Goal: Information Seeking & Learning: Learn about a topic

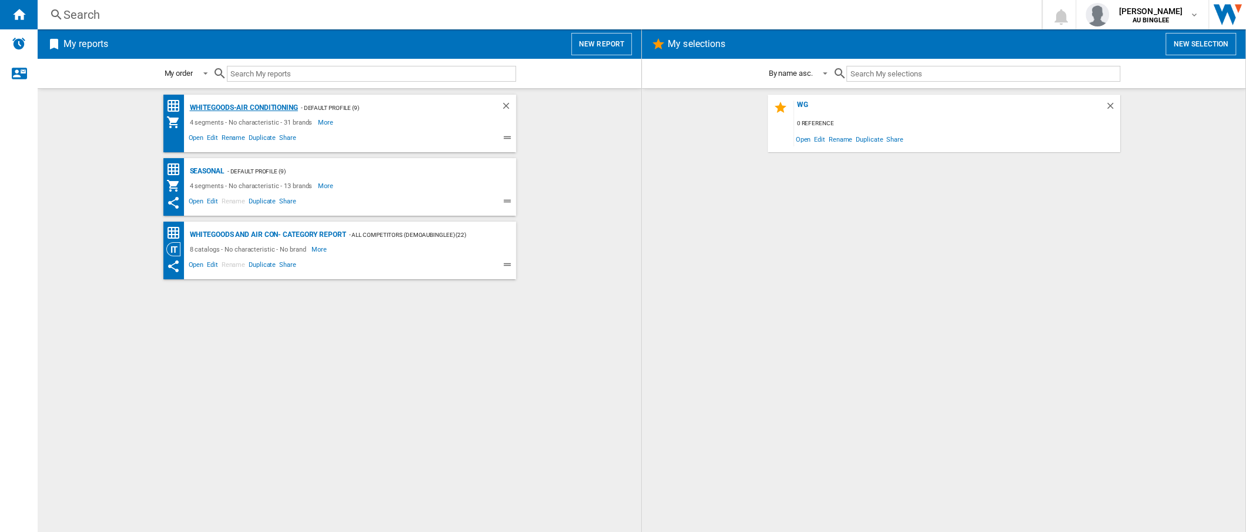
click at [265, 109] on div "Whitegoods-Air Conditioning" at bounding box center [242, 108] width 111 height 15
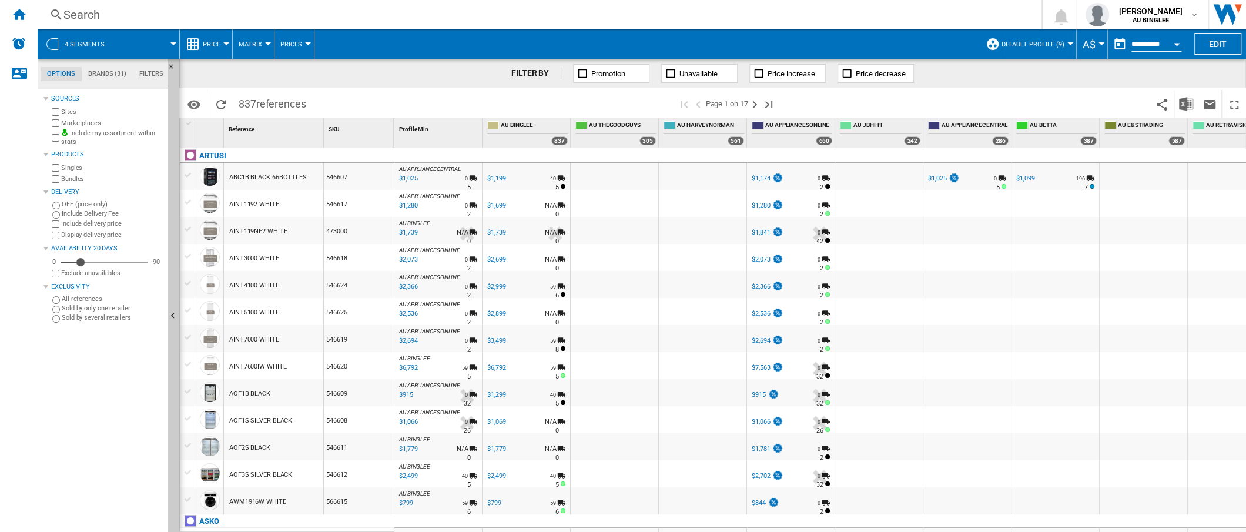
click at [101, 73] on md-tab-item "Brands (31)" at bounding box center [107, 74] width 51 height 14
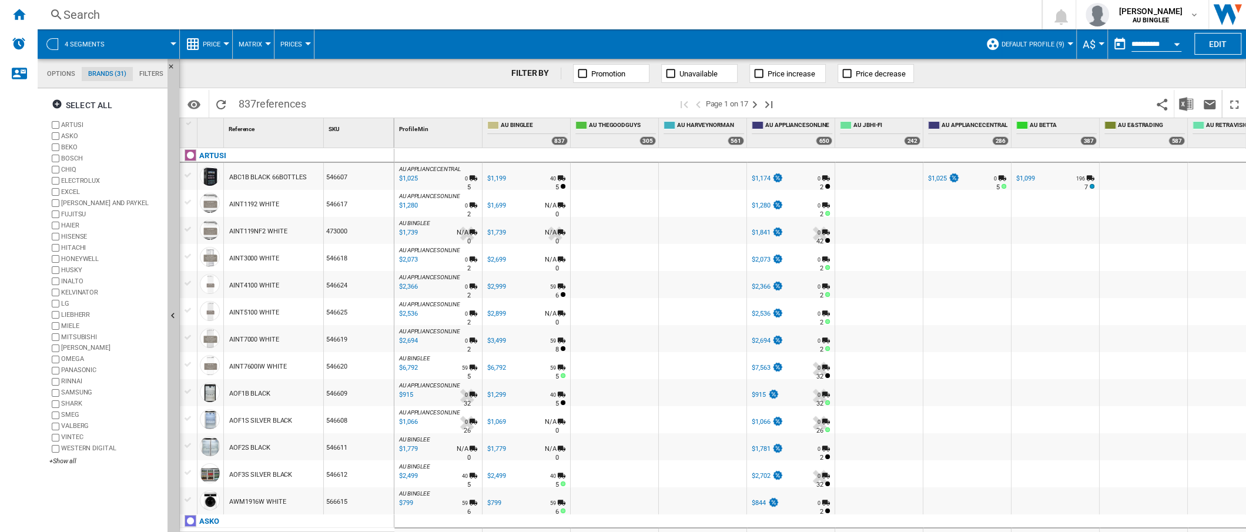
scroll to position [45, 0]
click at [55, 103] on ng-md-icon "button" at bounding box center [59, 106] width 14 height 14
click at [73, 104] on div "Deselect all" at bounding box center [87, 105] width 71 height 21
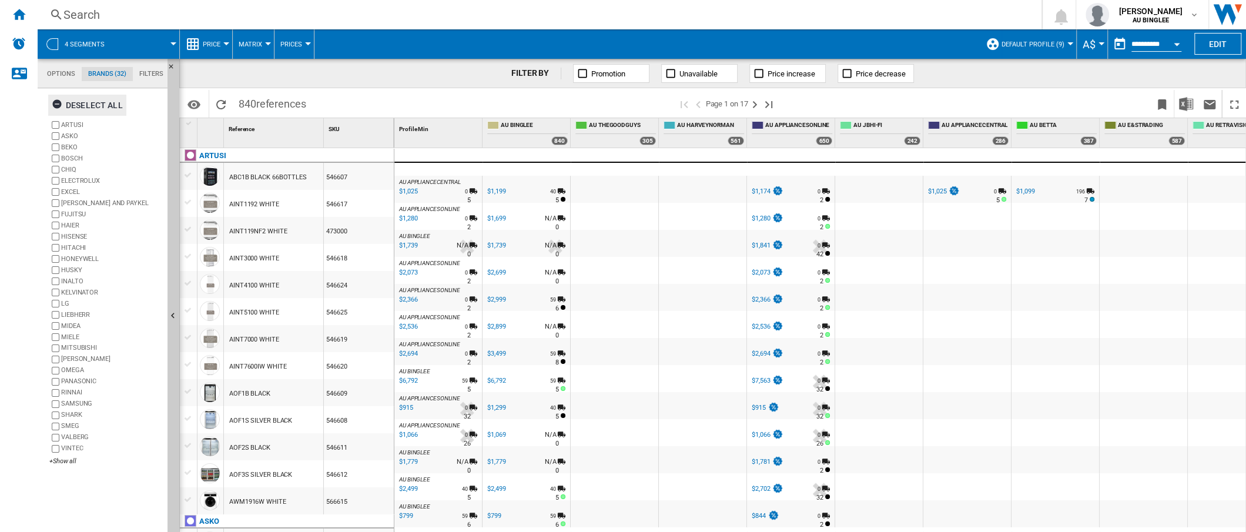
click at [61, 103] on ng-md-icon "button" at bounding box center [59, 106] width 14 height 14
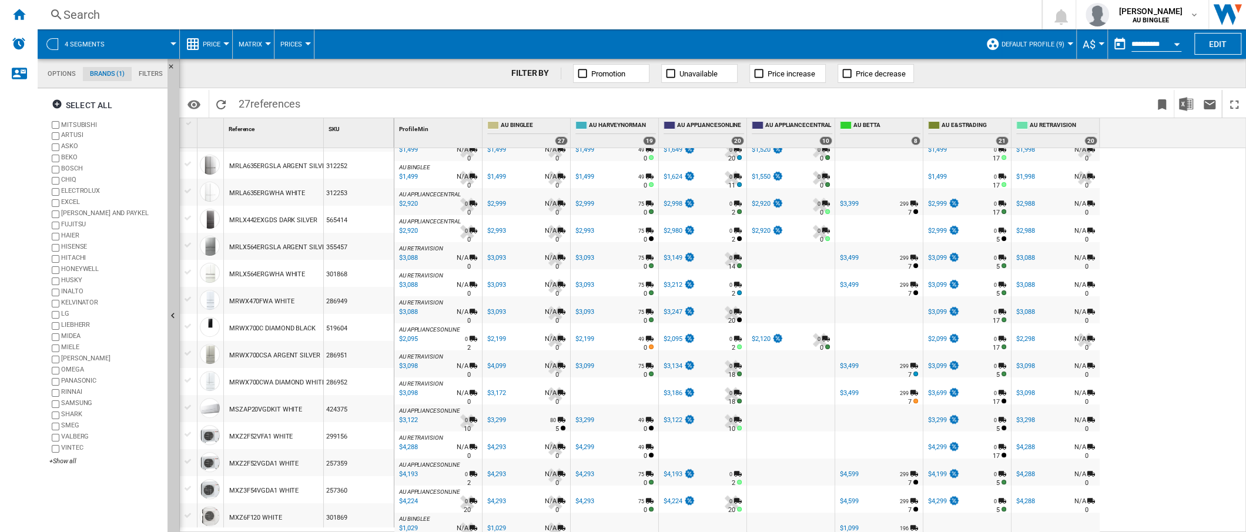
scroll to position [245, 0]
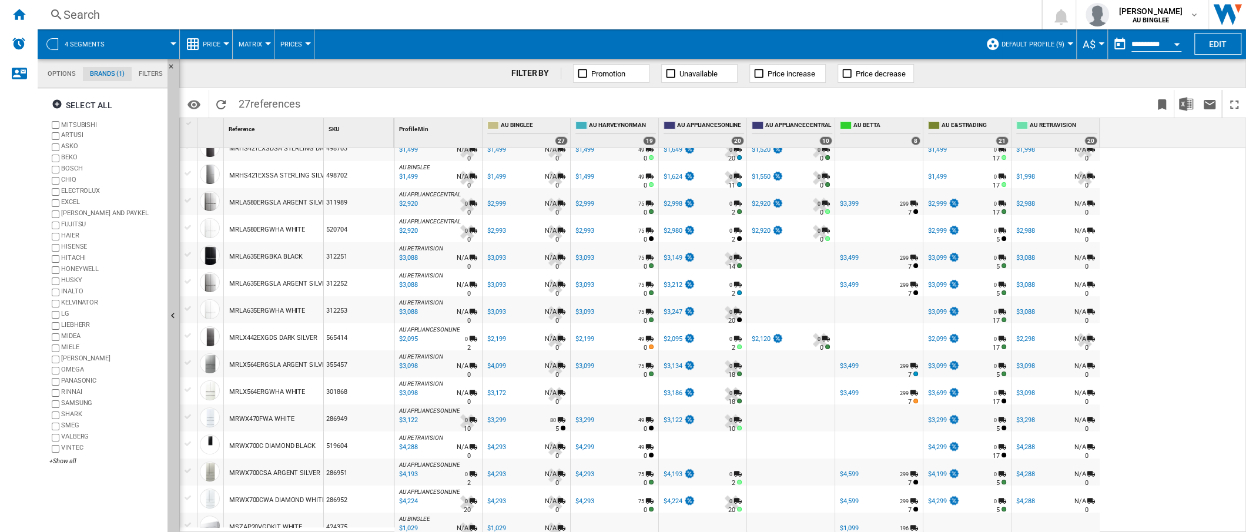
click at [594, 94] on span at bounding box center [517, 104] width 422 height 28
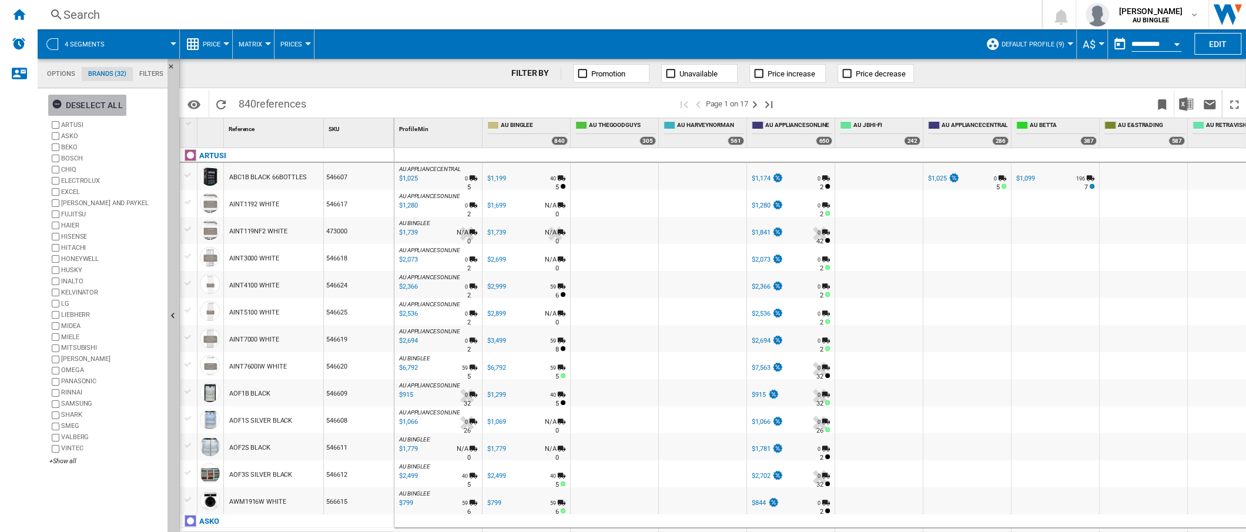
click at [56, 101] on ng-md-icon "button" at bounding box center [59, 106] width 14 height 14
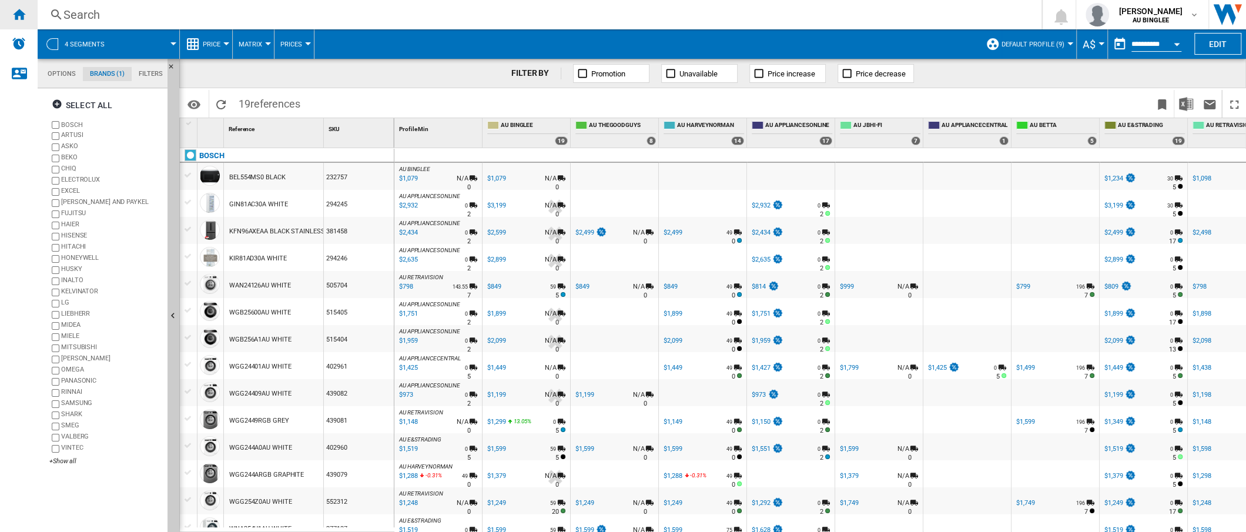
click at [22, 18] on ng-md-icon "Home" at bounding box center [19, 14] width 14 height 14
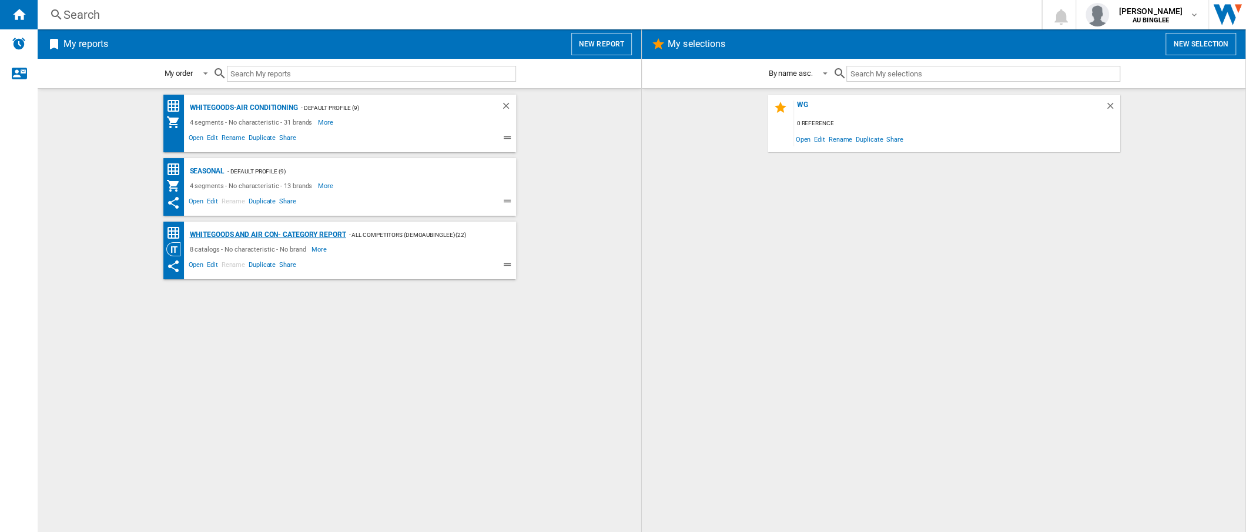
click at [225, 233] on div "Whitegoods and Air Con- Category Report" at bounding box center [266, 234] width 159 height 15
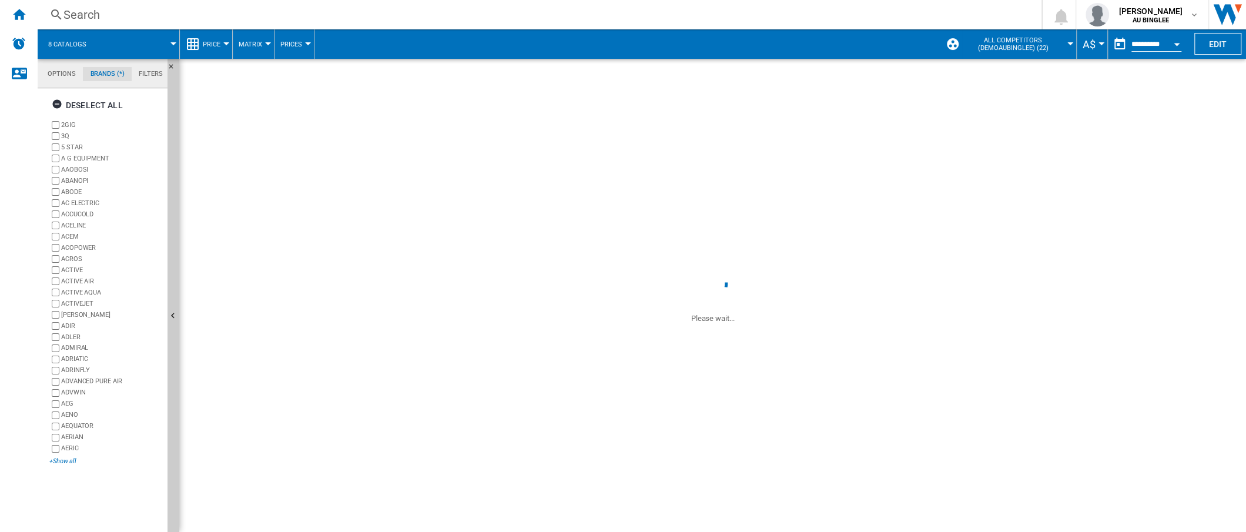
click at [66, 462] on div "+Show all" at bounding box center [105, 461] width 113 height 9
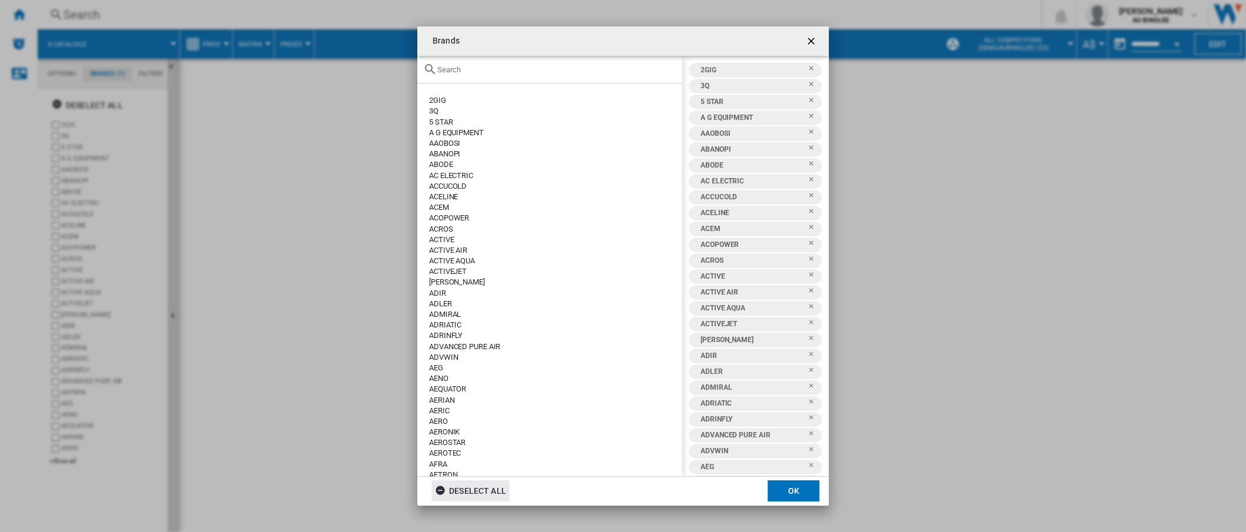
click at [494, 490] on div "Deselect all" at bounding box center [470, 490] width 71 height 21
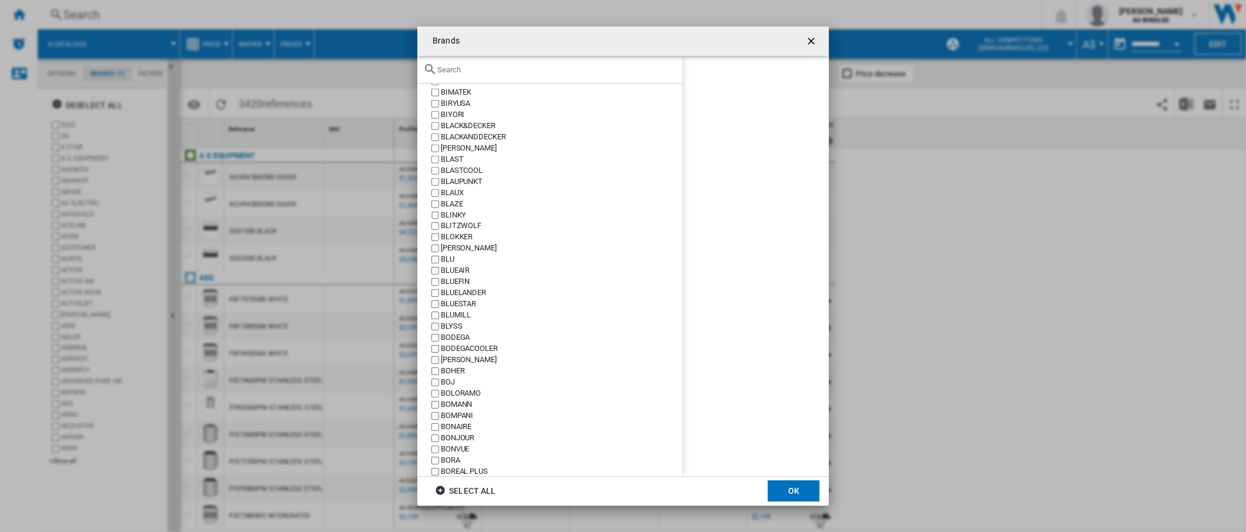
scroll to position [3461, 0]
click at [457, 335] on div "BOSCH" at bounding box center [561, 332] width 241 height 11
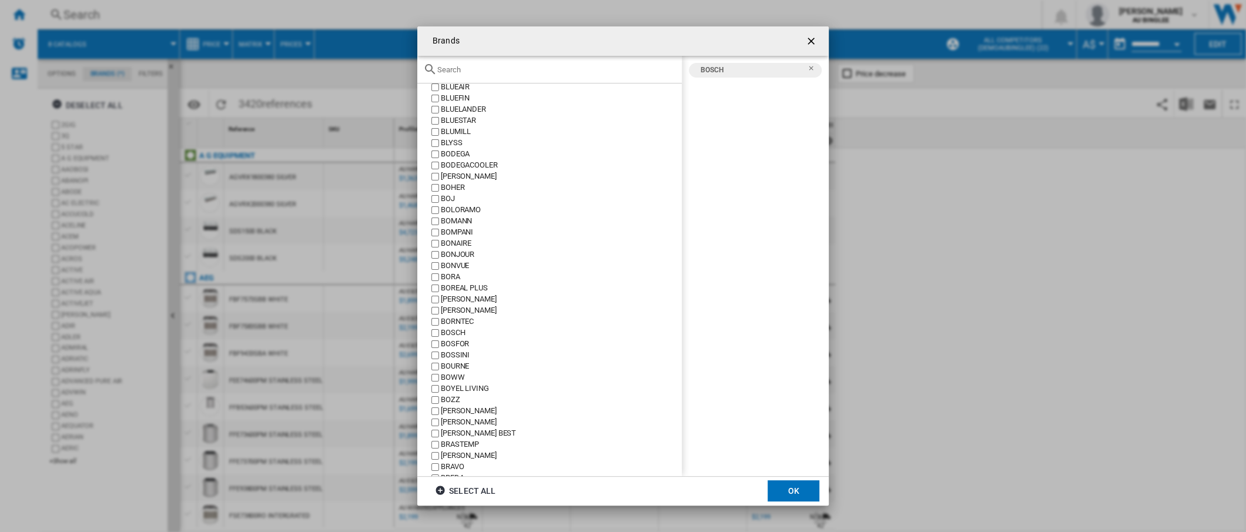
click at [801, 490] on button "OK" at bounding box center [794, 490] width 52 height 21
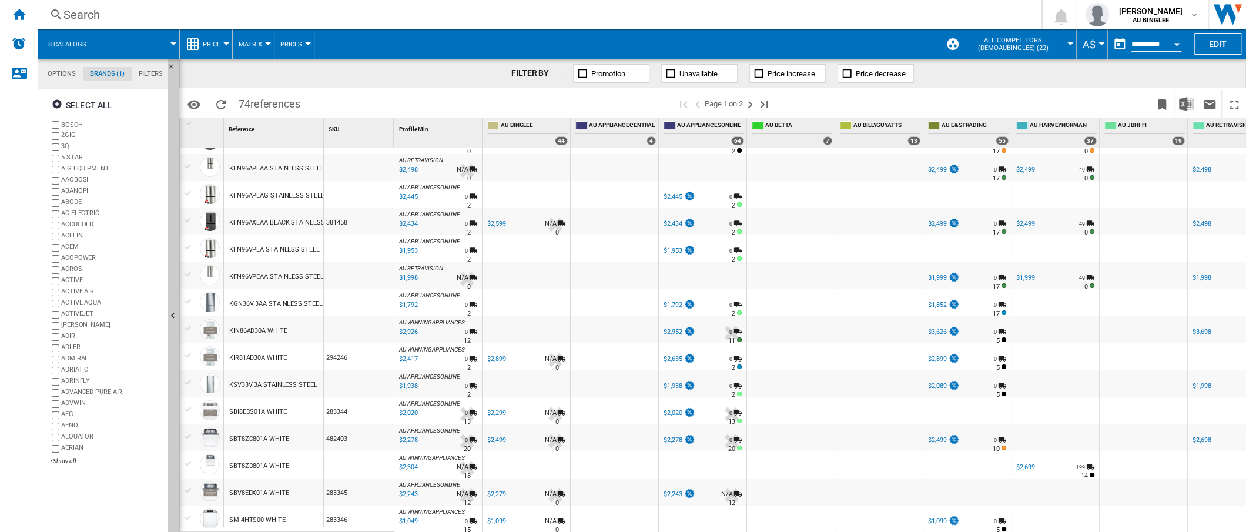
scroll to position [176, 0]
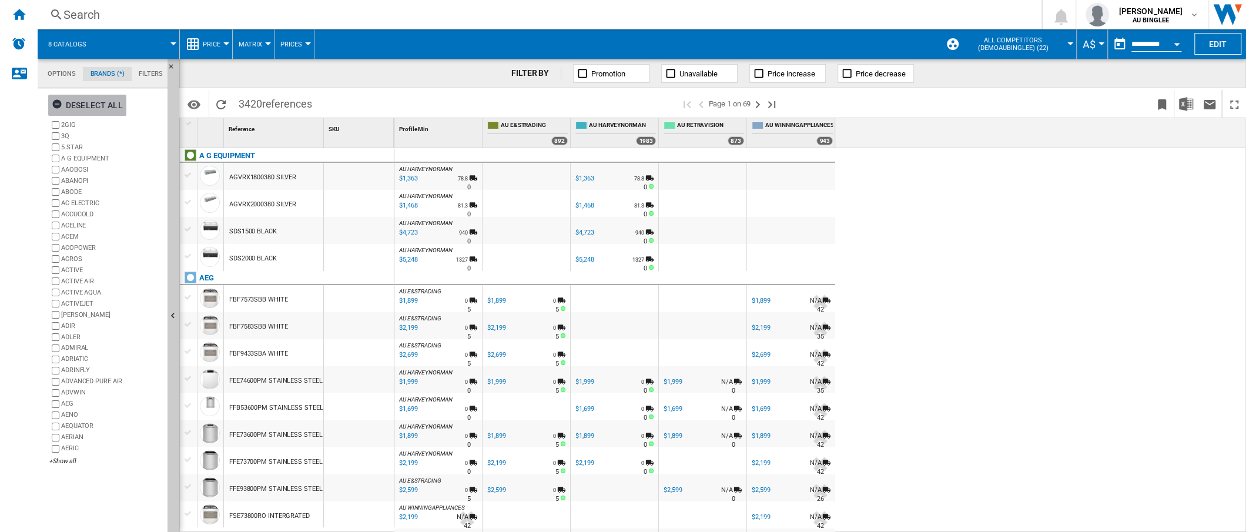
click at [108, 100] on div "Deselect all" at bounding box center [87, 105] width 71 height 21
click at [66, 460] on div "+Show all" at bounding box center [105, 461] width 113 height 9
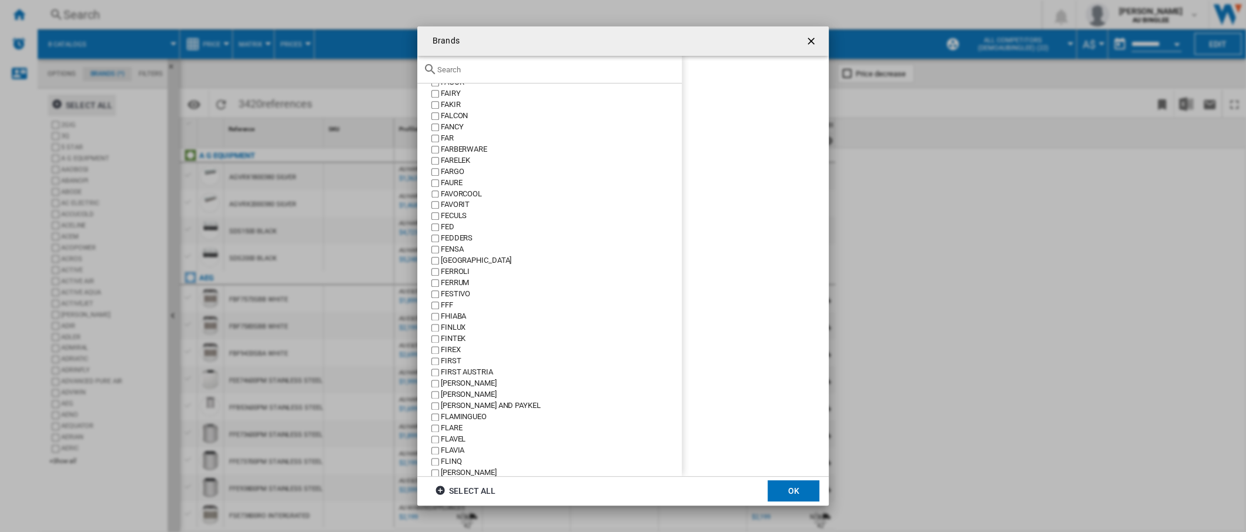
scroll to position [8993, 0]
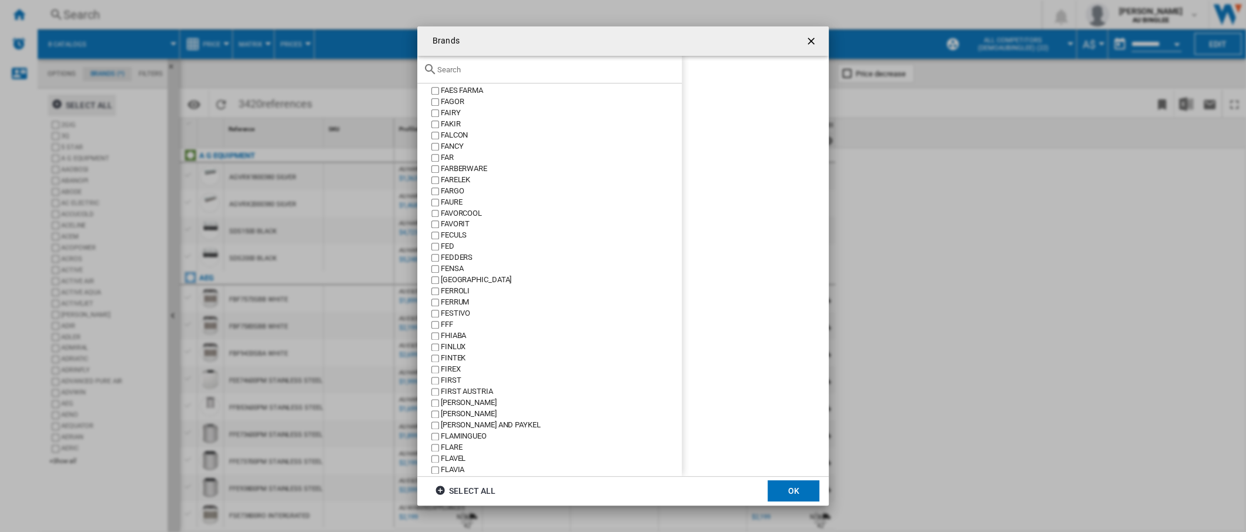
click at [808, 38] on ng-md-icon "getI18NText('BUTTONS.CLOSE_DIALOG')" at bounding box center [812, 42] width 14 height 14
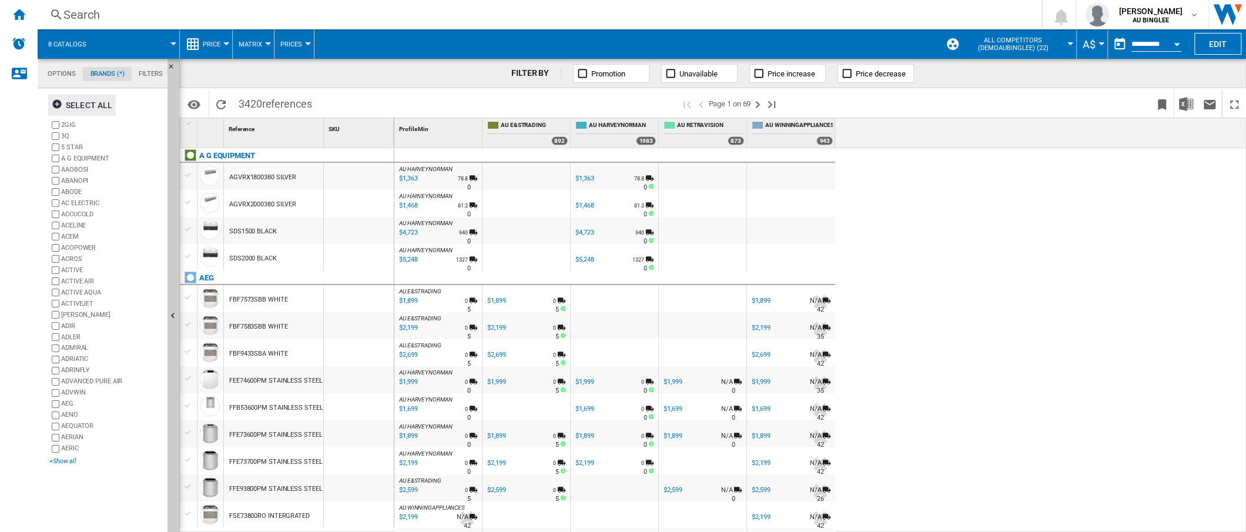
click at [61, 458] on div "+Show all" at bounding box center [105, 461] width 113 height 9
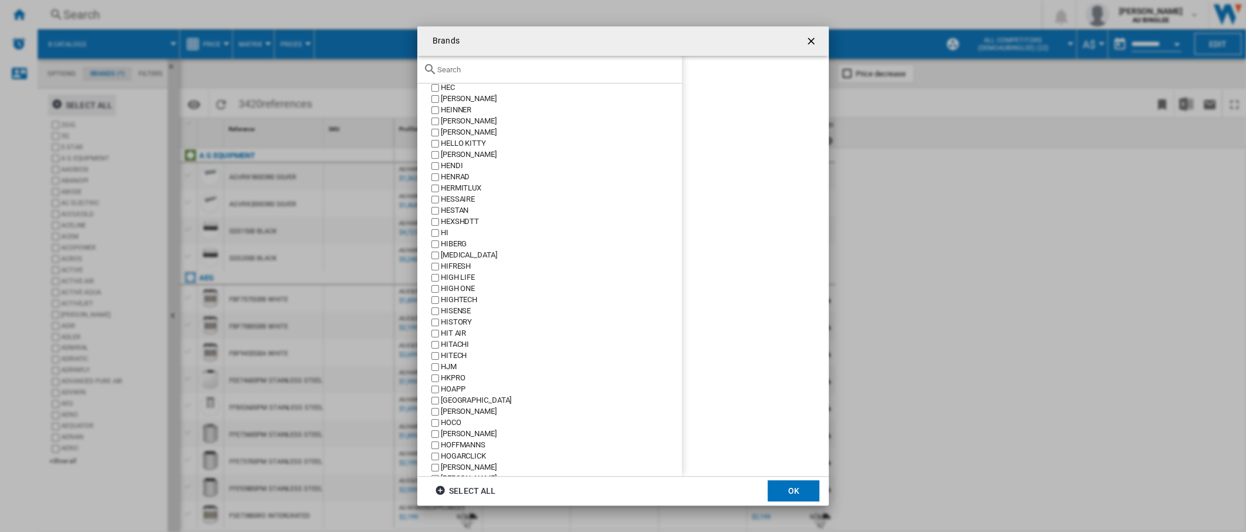
click at [567, 63] on div "Brands 2GIG ..." at bounding box center [549, 70] width 264 height 28
click at [567, 69] on input "Brands 2GIG ..." at bounding box center [556, 69] width 239 height 9
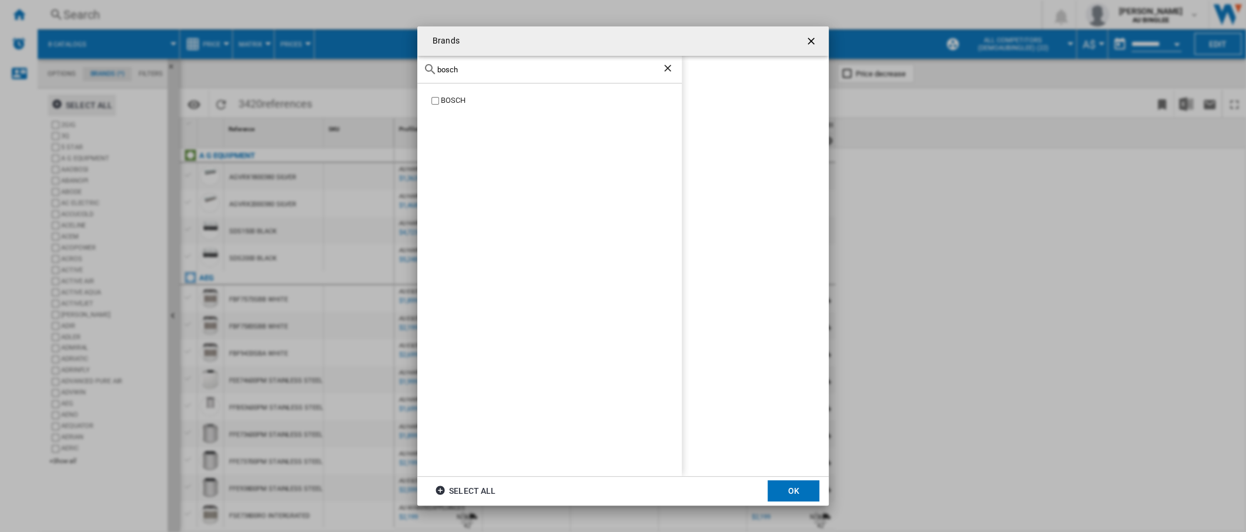
type input "bosch"
click at [443, 98] on div "BOSCH" at bounding box center [561, 100] width 241 height 11
click at [794, 490] on button "OK" at bounding box center [794, 490] width 52 height 21
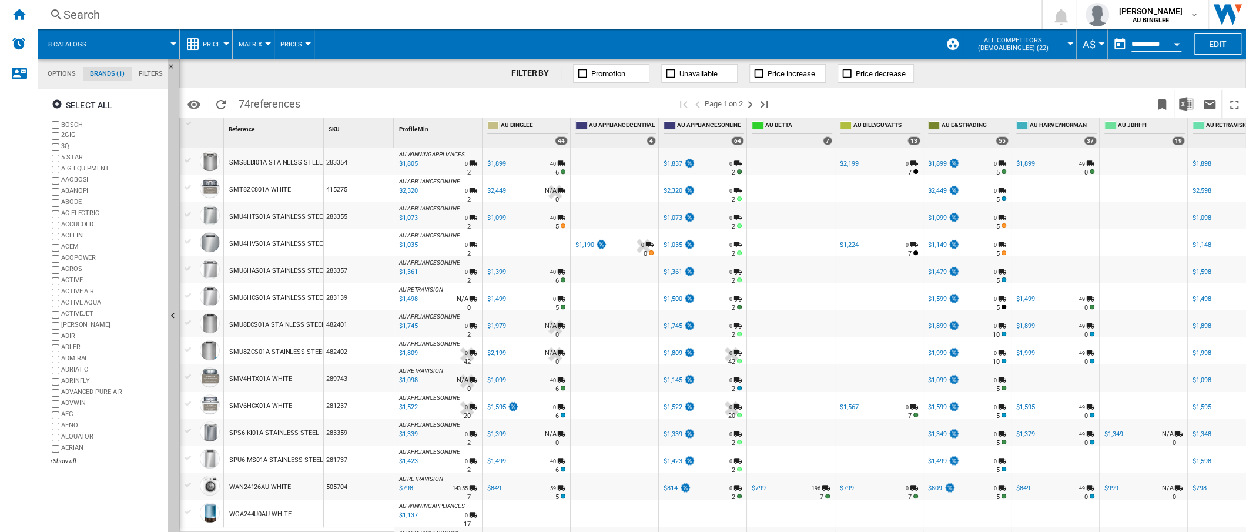
scroll to position [985, 0]
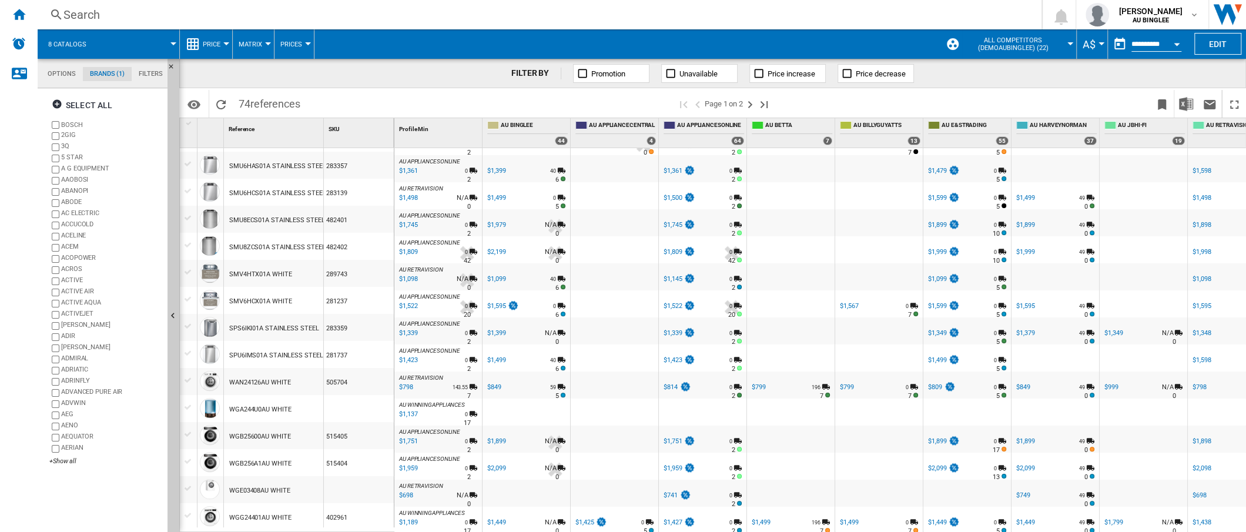
scroll to position [987, 0]
click at [752, 103] on ng-md-icon "Next page" at bounding box center [750, 105] width 14 height 14
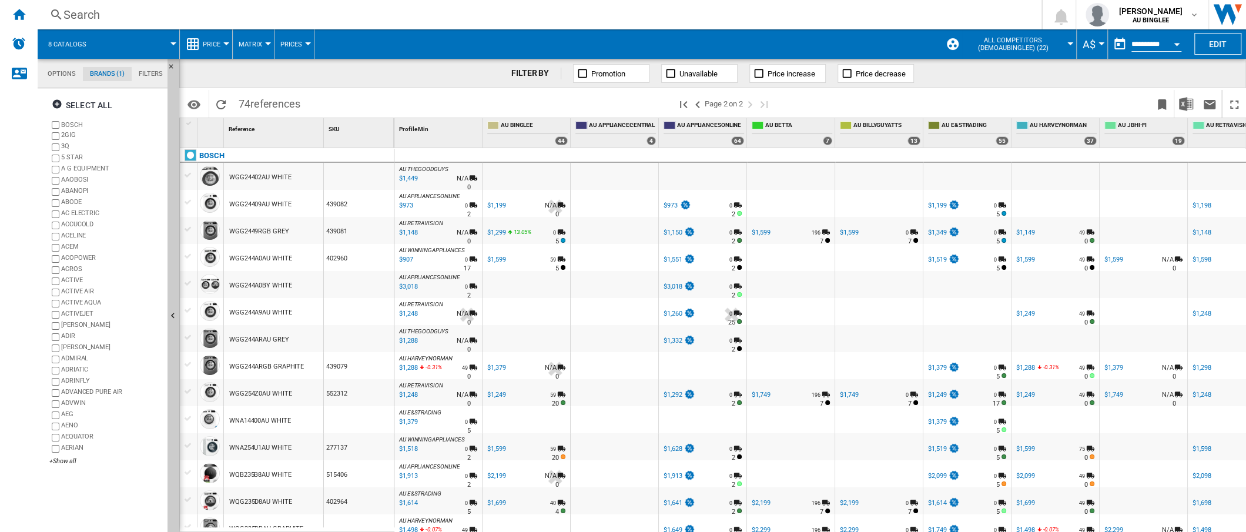
click at [467, 102] on span at bounding box center [491, 104] width 370 height 28
